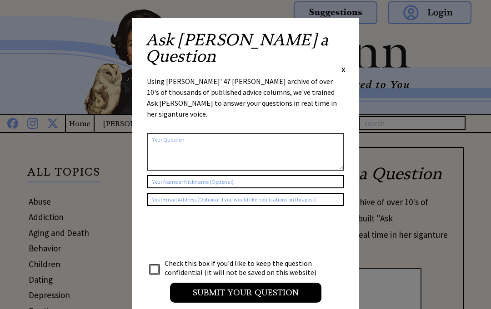
click at [342, 65] on span "X" at bounding box center [343, 69] width 4 height 9
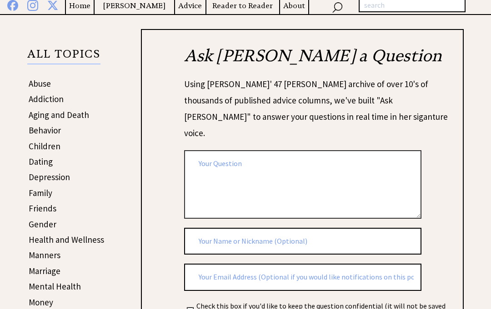
scroll to position [118, 0]
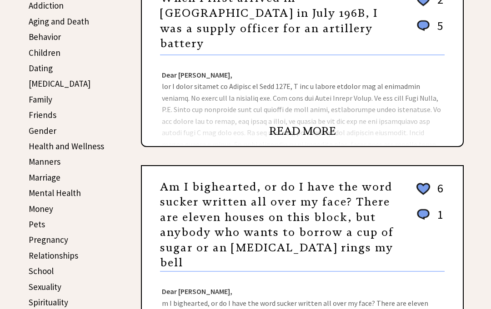
scroll to position [229, 0]
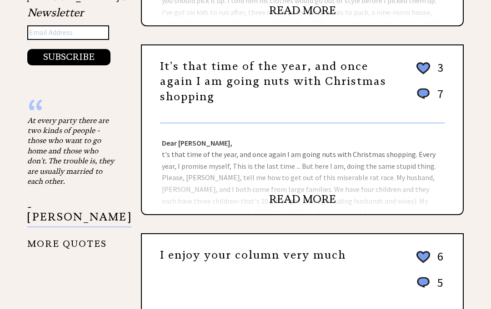
scroll to position [711, 0]
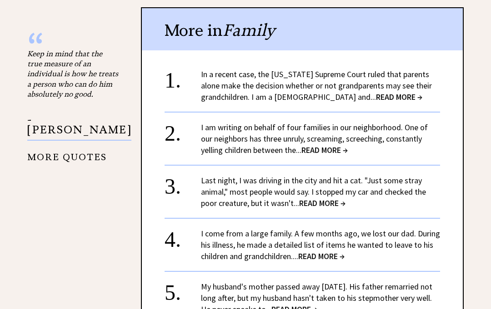
scroll to position [777, 0]
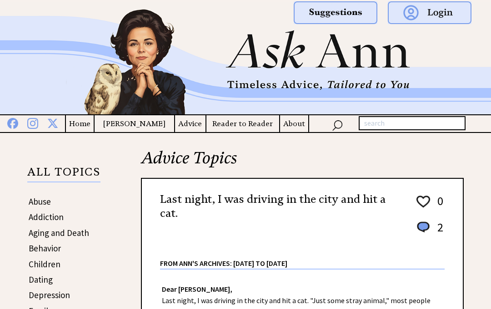
click at [337, 122] on img at bounding box center [337, 124] width 11 height 13
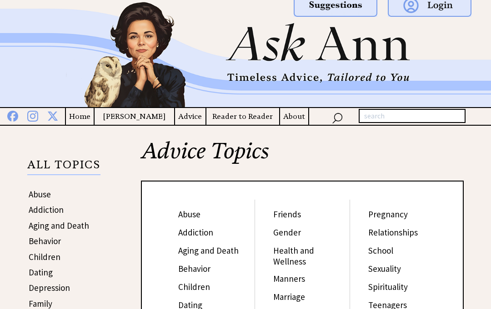
scroll to position [4, 0]
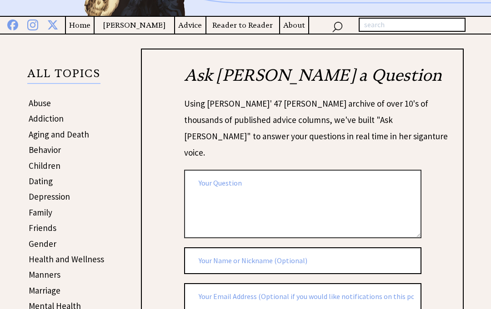
click at [230, 173] on textarea at bounding box center [302, 204] width 237 height 69
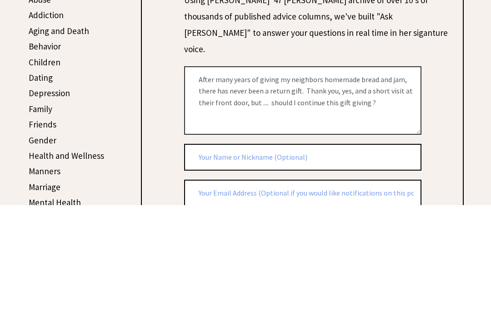
scroll to position [203, 0]
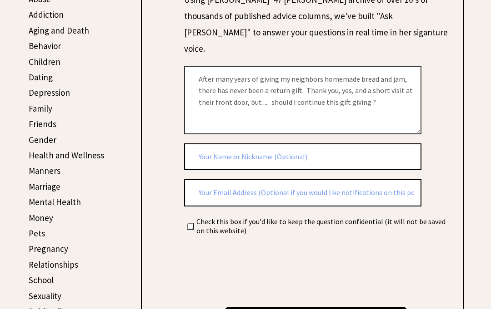
type textarea "After many years of giving my neighbors homemade bread and jam, there has never…"
click at [213, 144] on input "text" at bounding box center [302, 157] width 237 height 27
type input "E"
click at [230, 179] on input "text" at bounding box center [302, 192] width 237 height 27
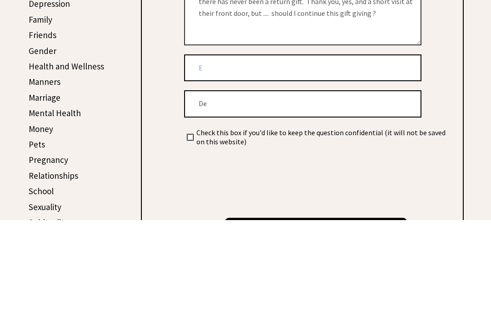
type input "D"
click at [235, 180] on input "[EMAIL_ADDRESS][DOMAIN_NAME]" at bounding box center [302, 193] width 237 height 27
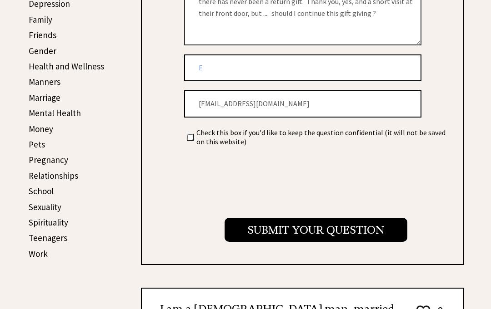
type input "[EMAIL_ADDRESS][DOMAIN_NAME]"
click at [188, 134] on input "checkbox" at bounding box center [190, 137] width 6 height 6
checkbox input "true"
click at [319, 218] on input "Submit your Question" at bounding box center [315, 230] width 183 height 24
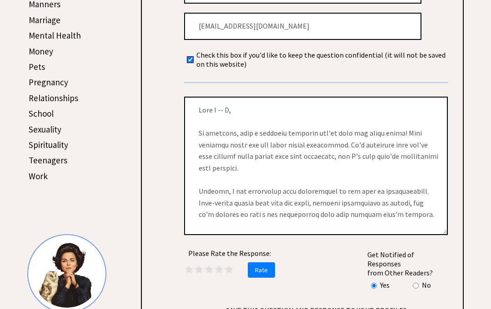
scroll to position [371, 0]
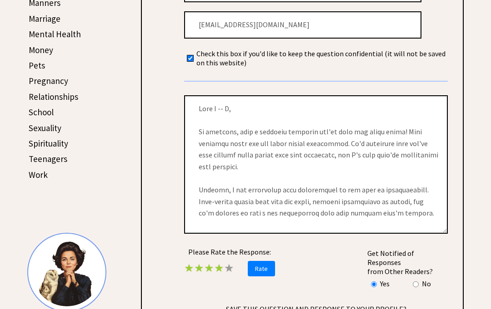
click at [222, 261] on span "★" at bounding box center [219, 268] width 10 height 14
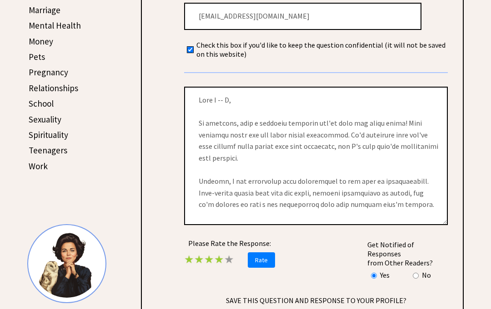
scroll to position [380, 0]
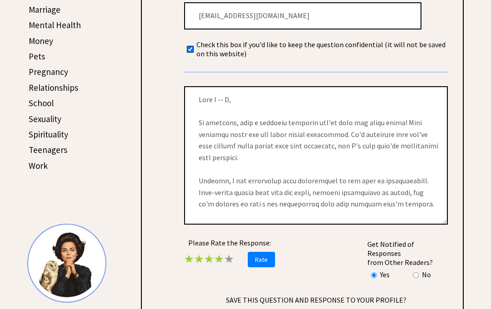
click at [308, 296] on span "SAVE THIS QUESTION AND RESPONSE TO YOUR PROFILE?" at bounding box center [316, 300] width 264 height 9
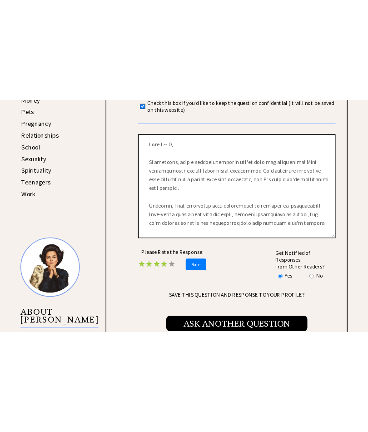
scroll to position [303, 0]
